Goal: Task Accomplishment & Management: Manage account settings

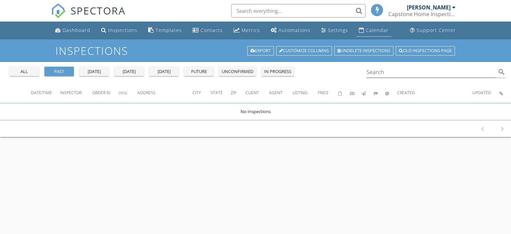
click at [378, 31] on div "Calendar" at bounding box center [377, 30] width 23 height 6
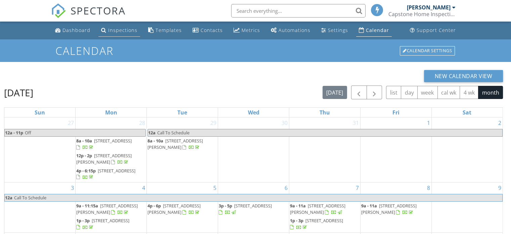
click at [120, 30] on div "Inspections" at bounding box center [122, 30] width 29 height 6
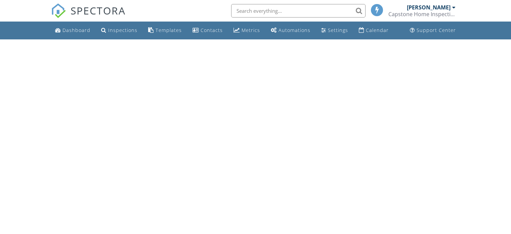
click at [132, 39] on html "SPECTORA Justin Kangas Capstone Home Inspections Inc. Role: Inspector Change Ro…" at bounding box center [255, 19] width 511 height 39
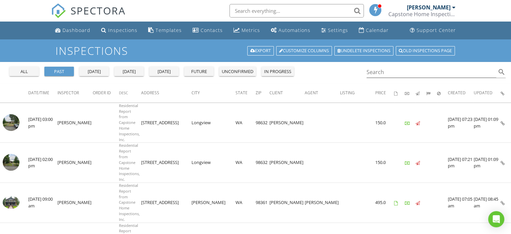
click at [200, 71] on div "future" at bounding box center [199, 71] width 24 height 7
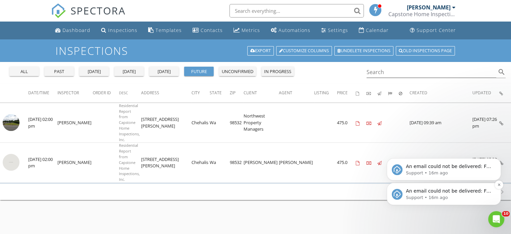
click at [445, 198] on p "Support • 16m ago" at bounding box center [449, 197] width 87 height 6
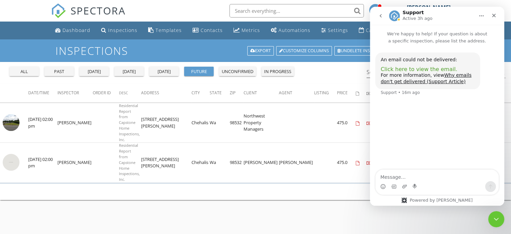
click at [401, 68] on span "Click here to view the email." at bounding box center [419, 69] width 77 height 6
click at [321, 74] on div "all past yesterday today tomorrow future unconfirmed in progress Search search" at bounding box center [255, 73] width 511 height 22
click at [492, 14] on icon "Close" at bounding box center [493, 15] width 5 height 5
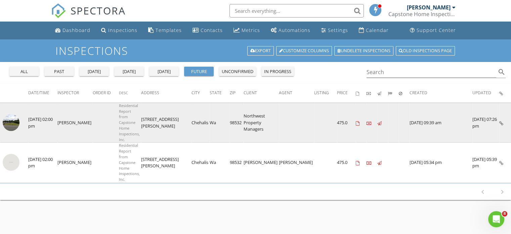
click at [501, 121] on icon at bounding box center [501, 123] width 4 height 4
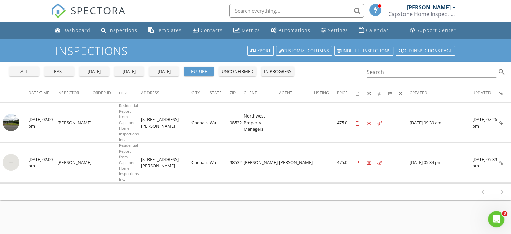
click at [450, 9] on div "[PERSON_NAME]" at bounding box center [431, 7] width 49 height 7
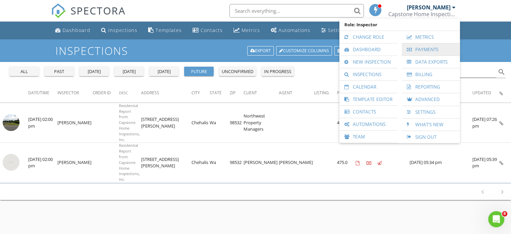
click at [433, 49] on link "Payments" at bounding box center [430, 49] width 51 height 12
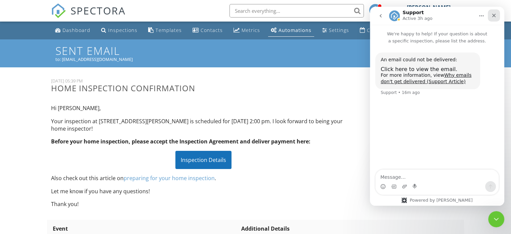
click at [497, 16] on div "Close" at bounding box center [494, 15] width 12 height 12
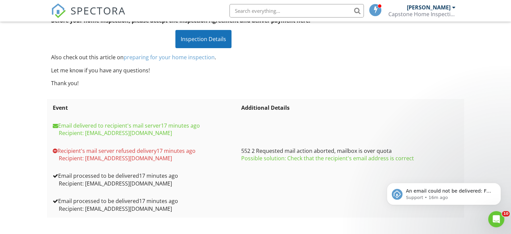
scroll to position [121, 0]
click at [374, 157] on div "Possible solution: Check that the recipient's email address is correct" at bounding box center [349, 157] width 217 height 7
click at [429, 189] on p "An email could not be delivered: For more information, view Why emails don't ge…" at bounding box center [449, 191] width 87 height 7
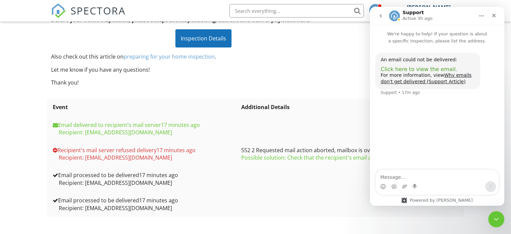
click at [432, 70] on span "Click here to view the email." at bounding box center [419, 69] width 77 height 6
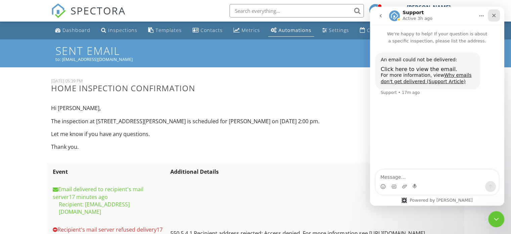
click at [495, 15] on icon "Close" at bounding box center [493, 15] width 5 height 5
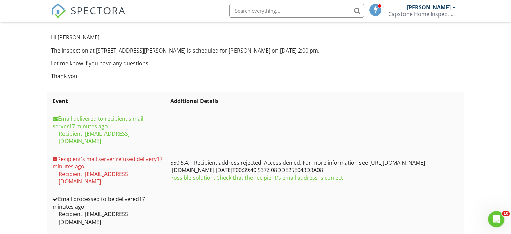
scroll to position [71, 0]
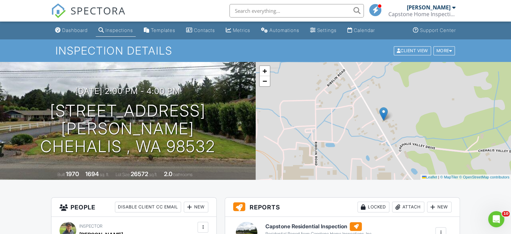
drag, startPoint x: 512, startPoint y: 30, endPoint x: 504, endPoint y: 10, distance: 21.7
click at [119, 33] on div "Inspections" at bounding box center [120, 30] width 28 height 6
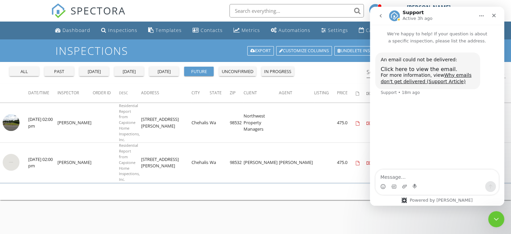
click at [322, 78] on div "all past yesterday today tomorrow future unconfirmed in progress Search search" at bounding box center [255, 73] width 511 height 22
click at [492, 17] on icon "Close" at bounding box center [493, 15] width 5 height 5
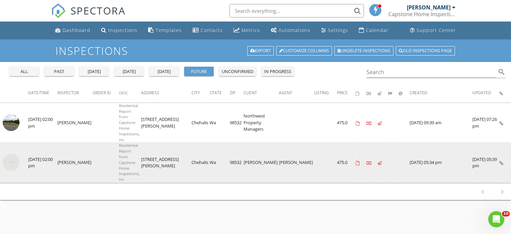
click at [502, 161] on icon at bounding box center [501, 163] width 4 height 4
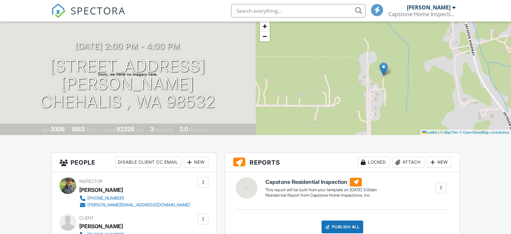
scroll to position [173, 0]
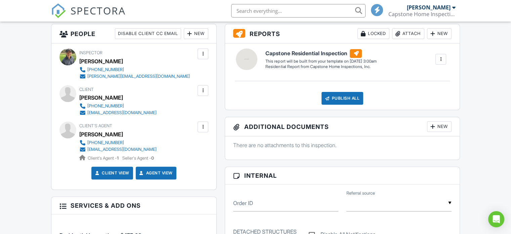
click at [206, 125] on div at bounding box center [203, 126] width 7 height 7
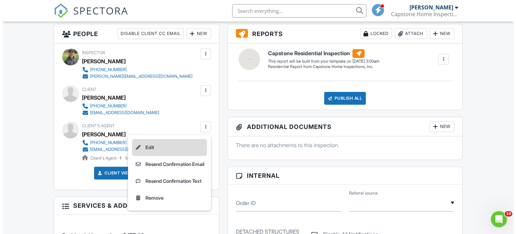
scroll to position [0, 0]
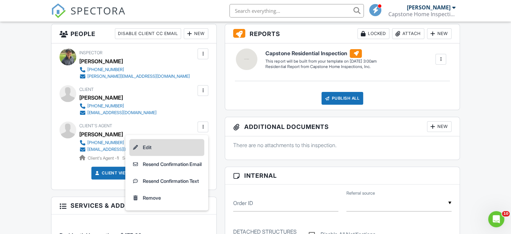
click at [170, 149] on li "Edit" at bounding box center [166, 147] width 75 height 17
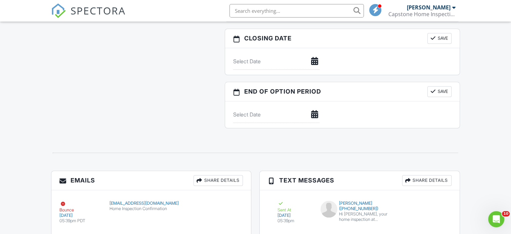
scroll to position [734, 0]
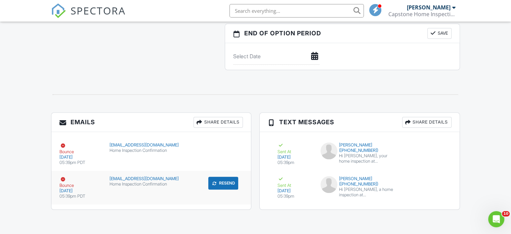
click at [219, 182] on button "Resend" at bounding box center [223, 182] width 30 height 13
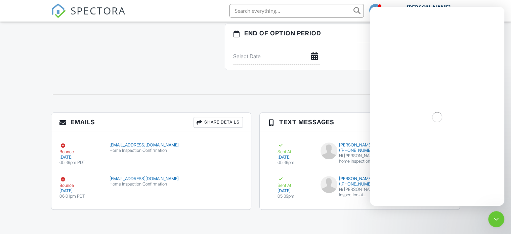
click at [332, 97] on div at bounding box center [255, 94] width 417 height 22
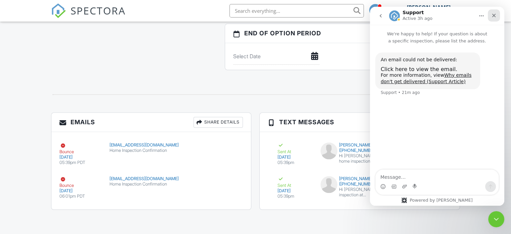
click at [499, 14] on div "Close" at bounding box center [494, 15] width 12 height 12
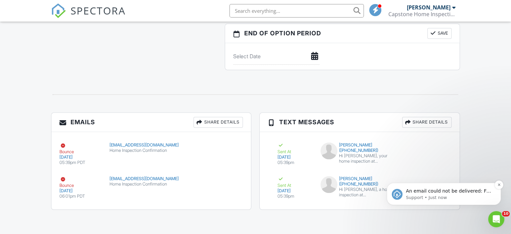
click at [487, 194] on p "An email could not be delivered: For more information, view Why emails don't ge…" at bounding box center [449, 191] width 87 height 7
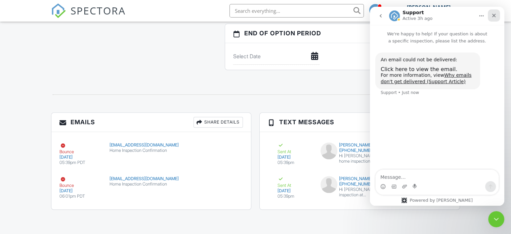
click at [494, 16] on icon "Close" at bounding box center [494, 16] width 4 height 4
